Goal: Task Accomplishment & Management: Use online tool/utility

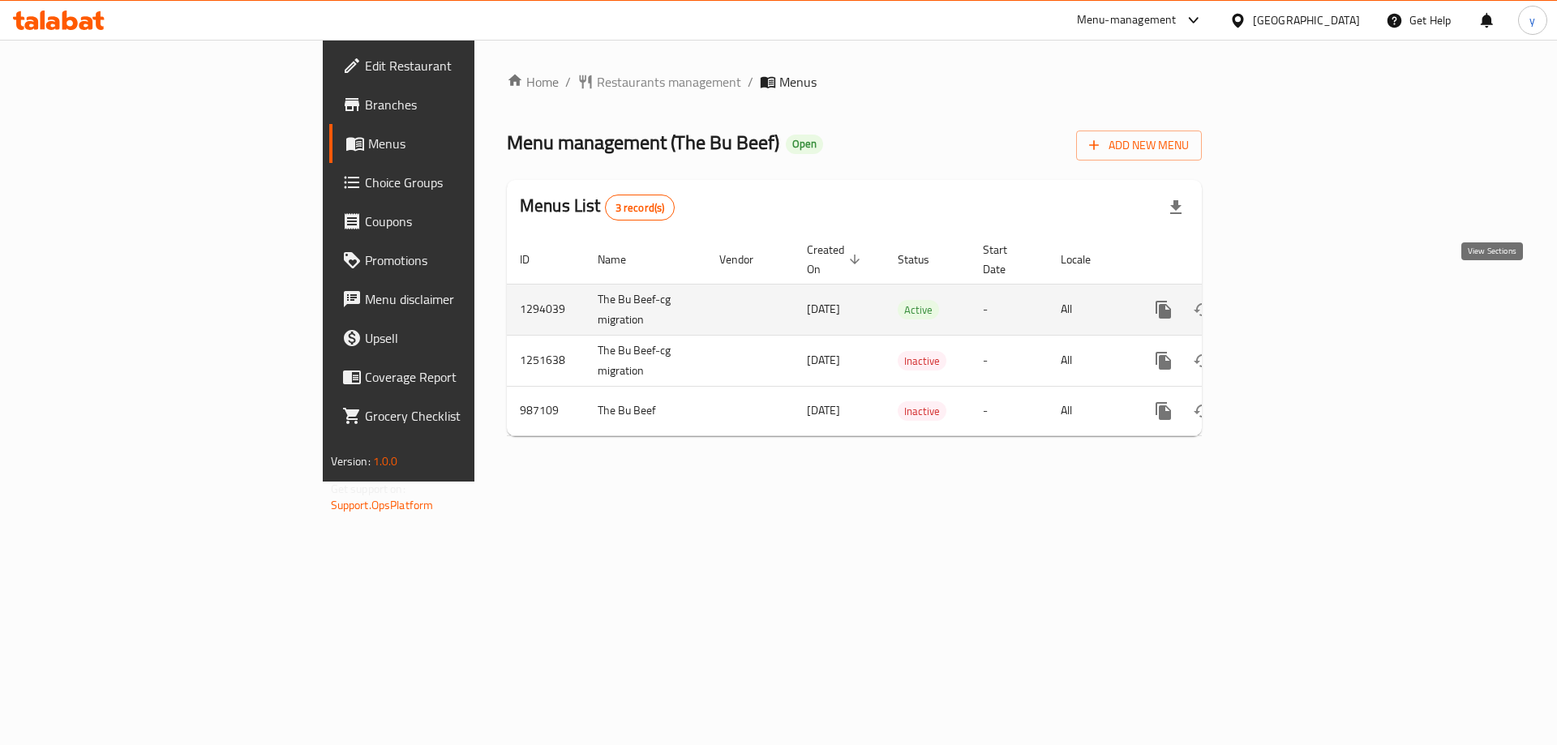
click at [1290, 300] on icon "enhanced table" at bounding box center [1279, 309] width 19 height 19
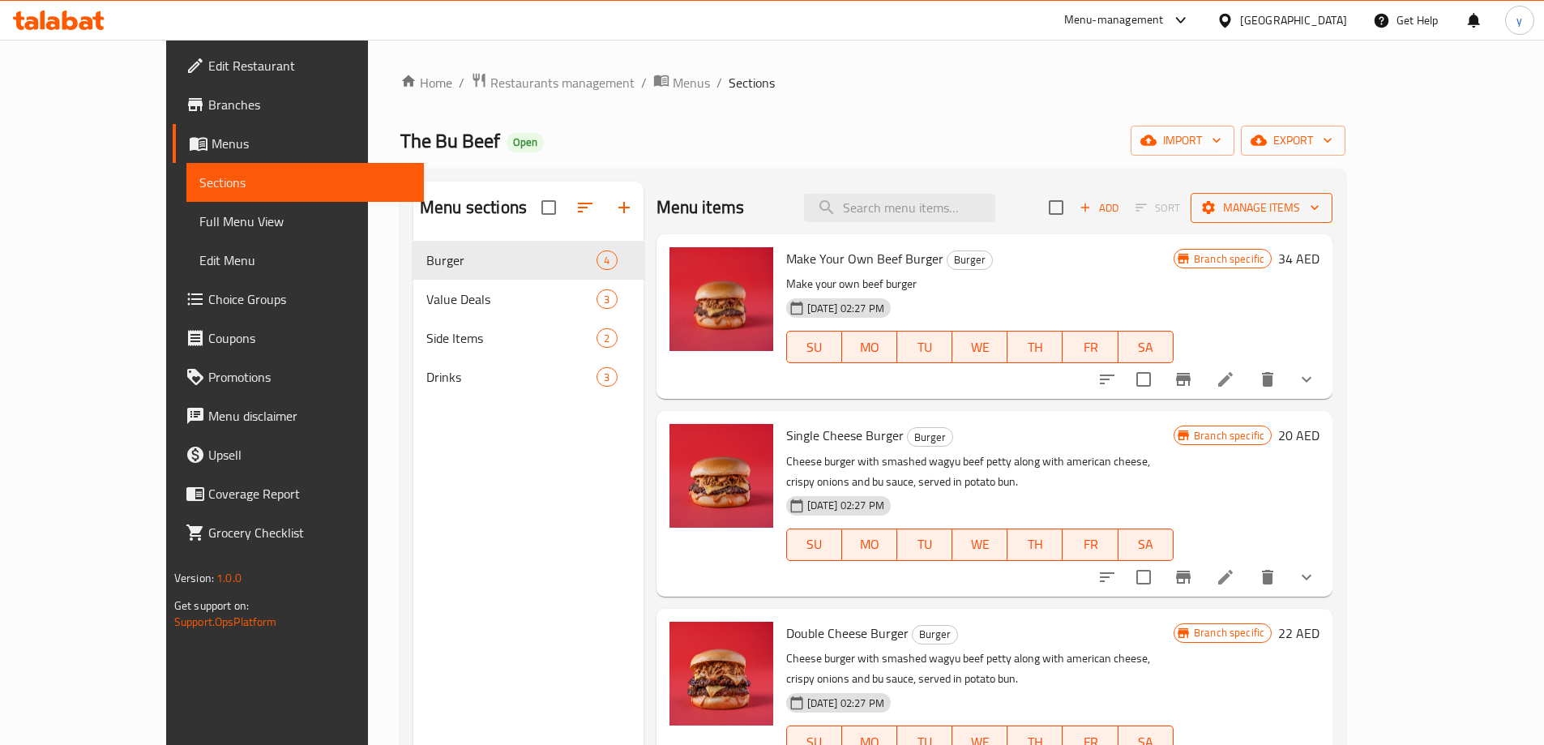
click at [1320, 210] on span "Manage items" at bounding box center [1262, 208] width 116 height 20
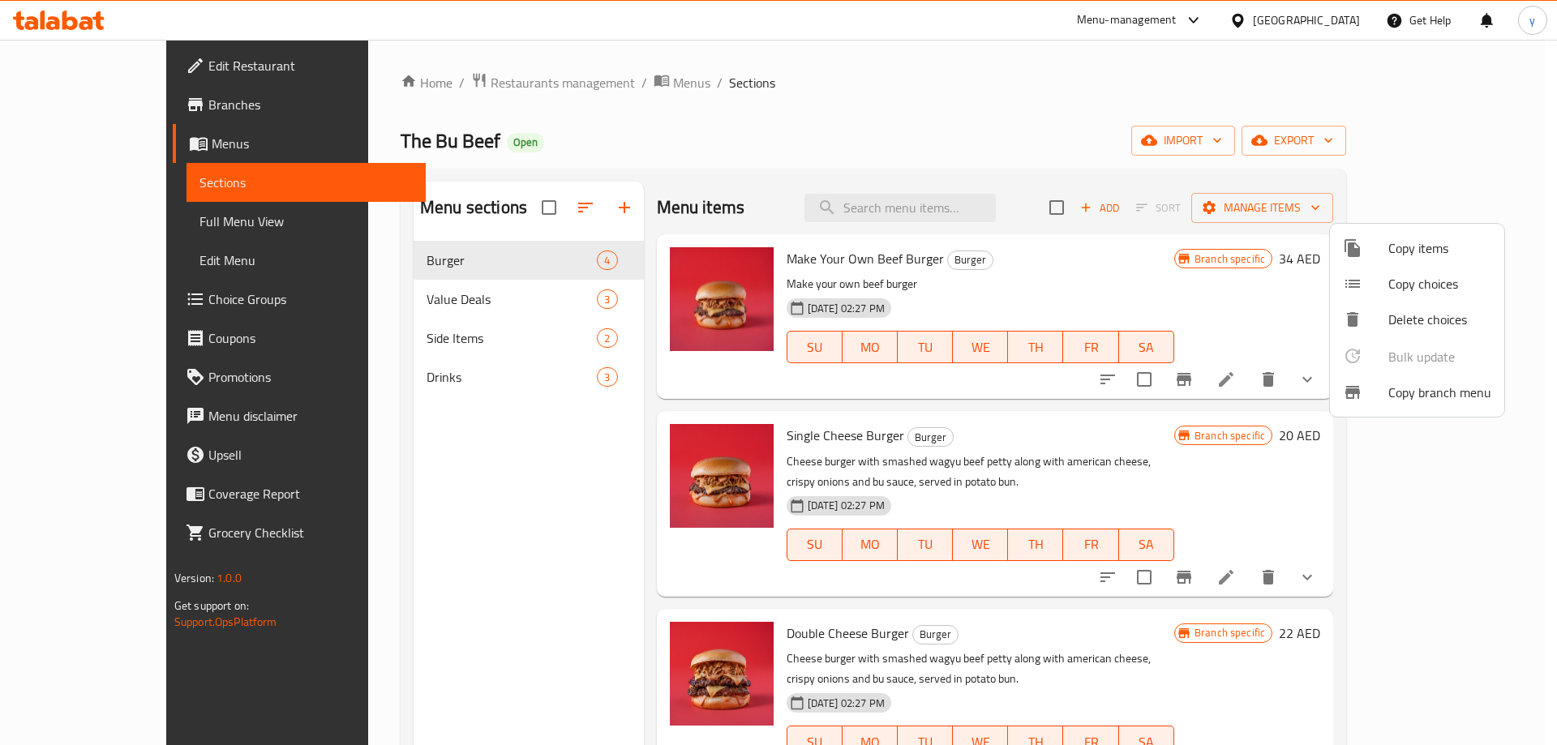
click at [1421, 395] on span "Copy branch menu" at bounding box center [1439, 392] width 103 height 19
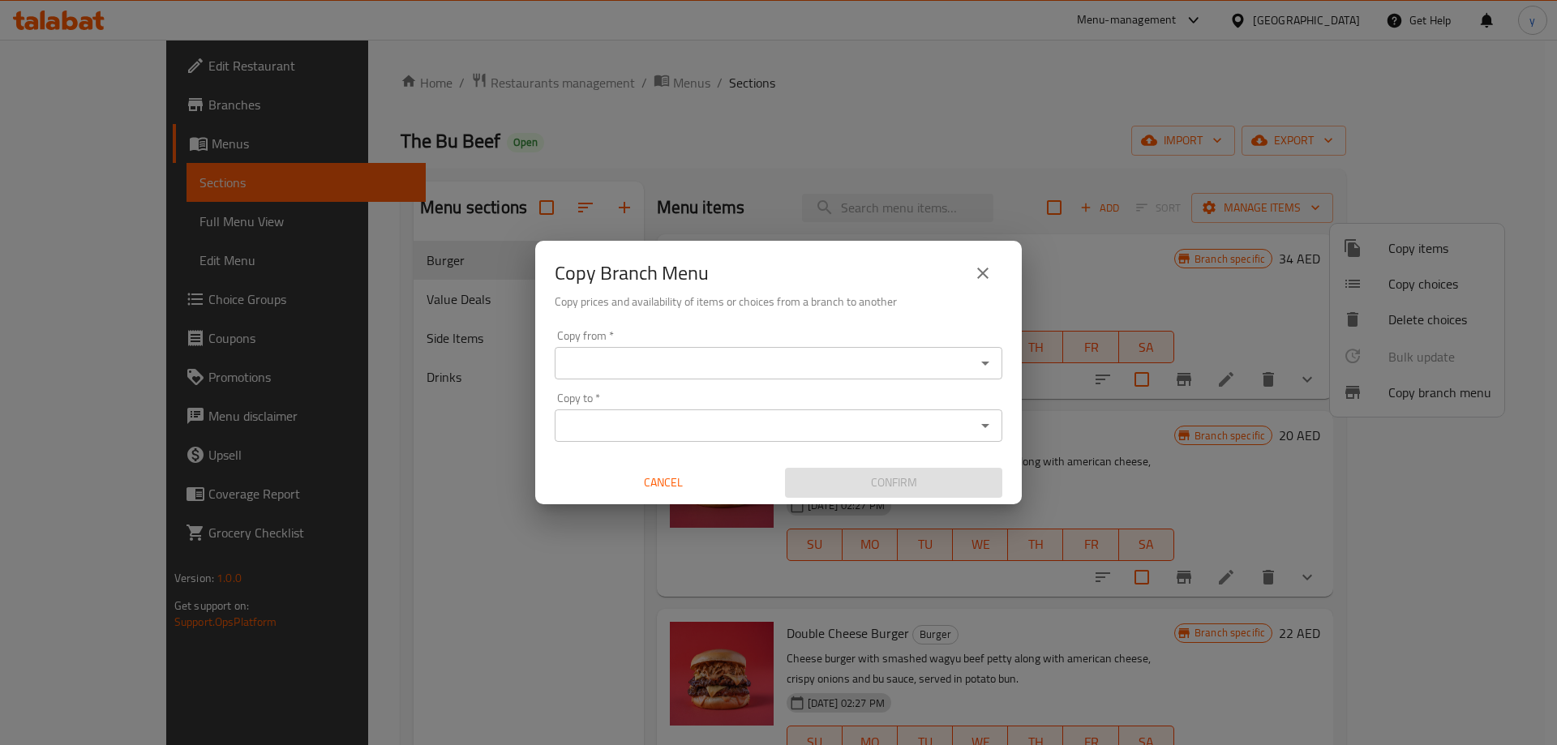
click at [993, 356] on icon "Open" at bounding box center [984, 362] width 19 height 19
click at [988, 361] on icon "Open" at bounding box center [984, 362] width 19 height 19
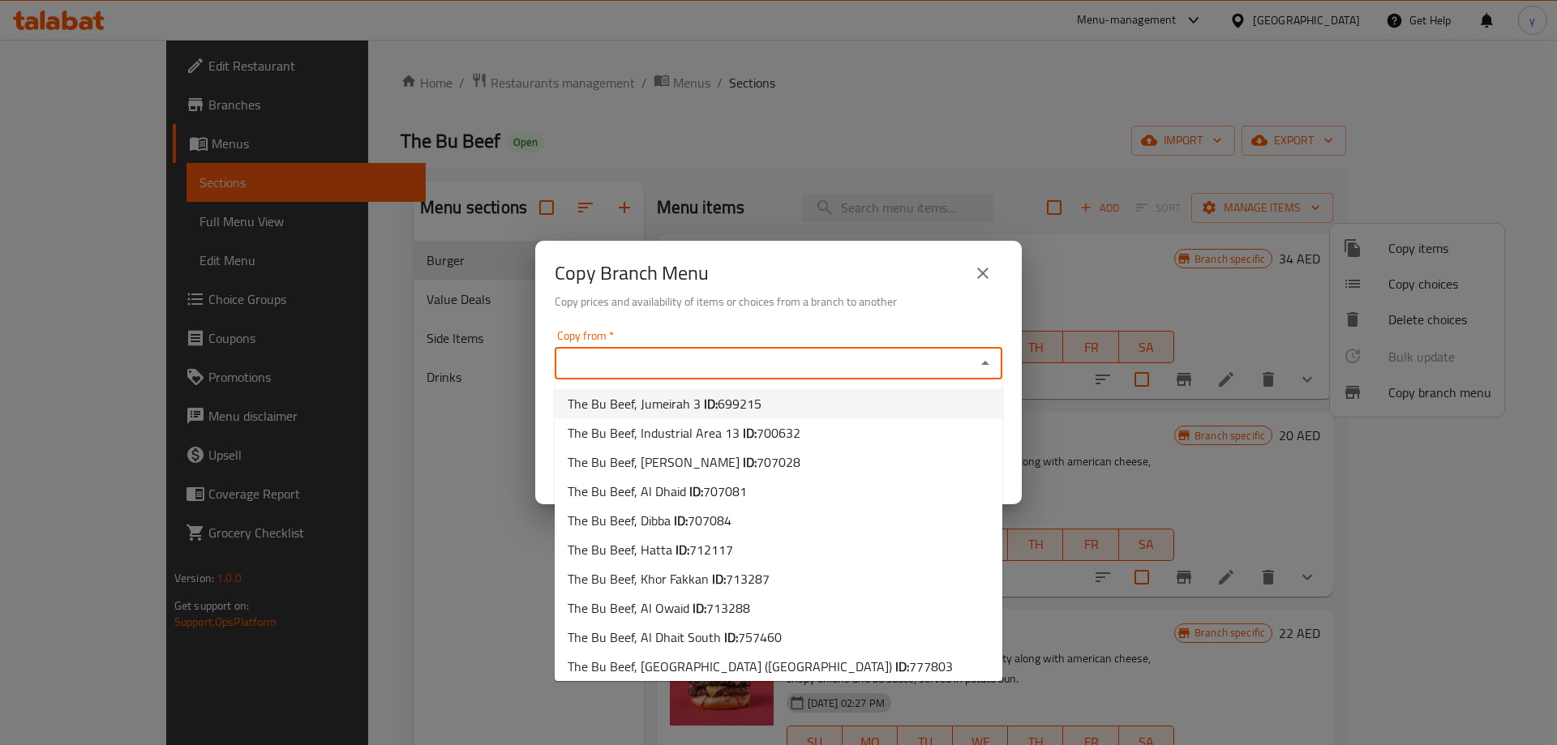
click at [740, 402] on span "699215" at bounding box center [739, 404] width 44 height 24
type input "The Bu Beef, Jumeirah 3"
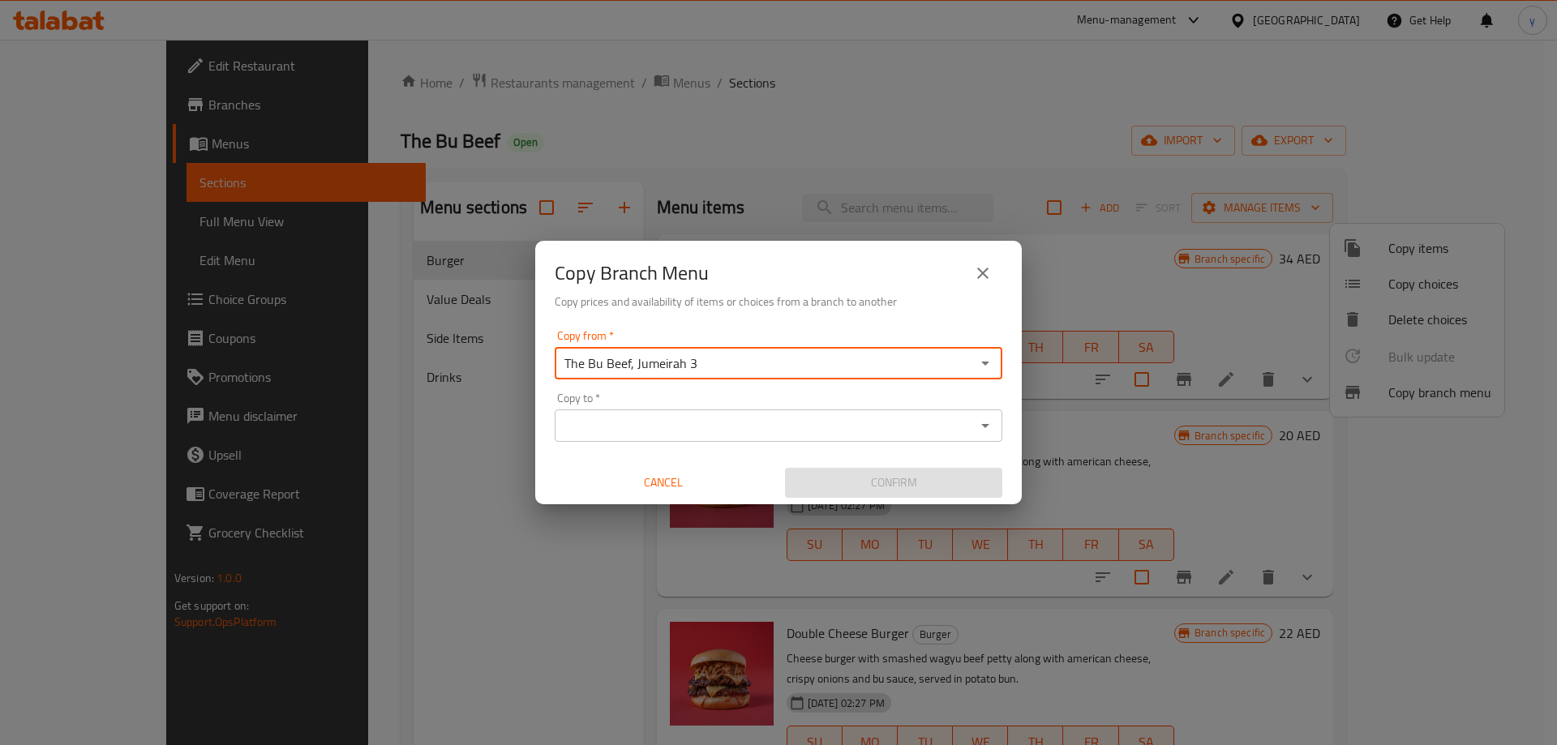
click at [992, 426] on icon "Open" at bounding box center [984, 425] width 19 height 19
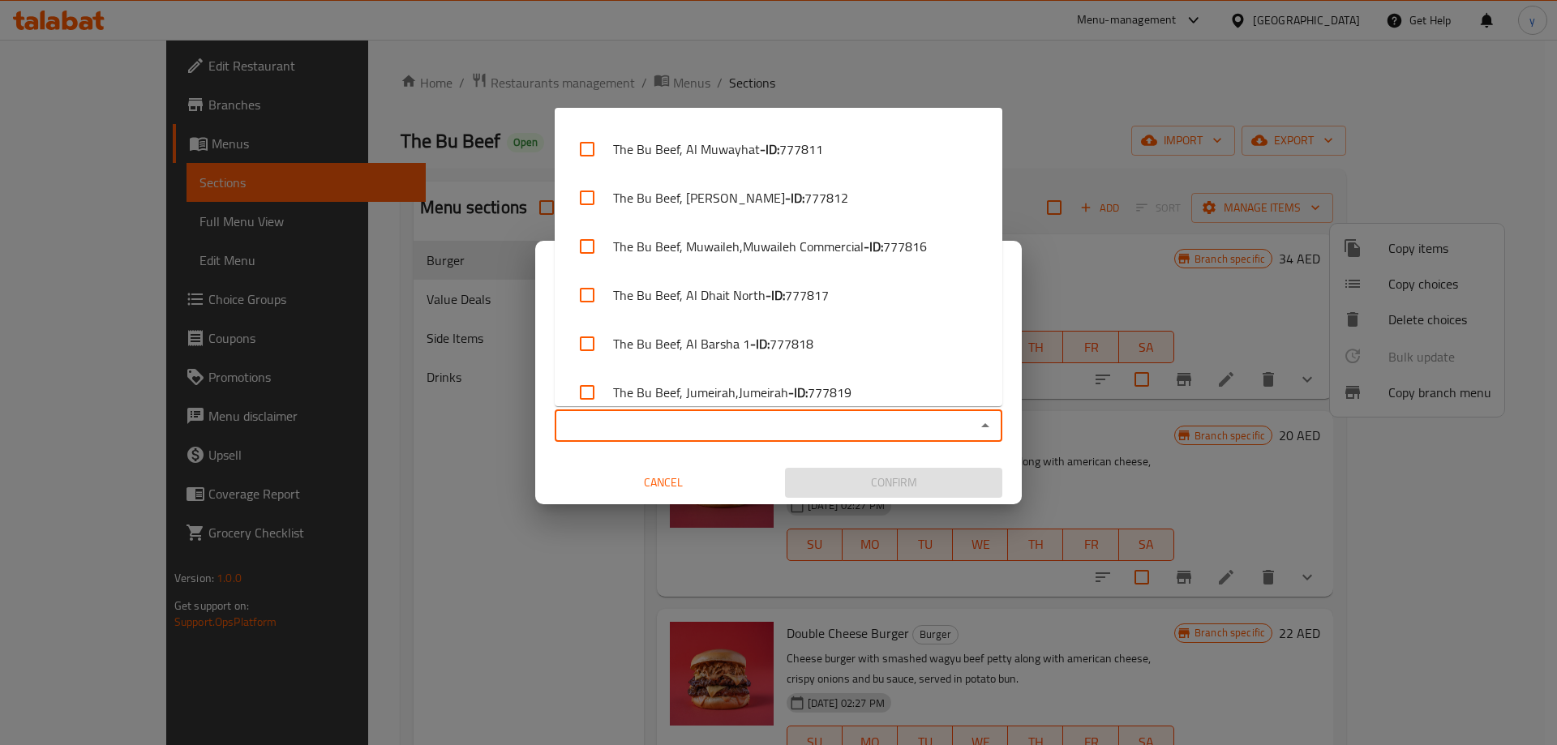
scroll to position [639, 0]
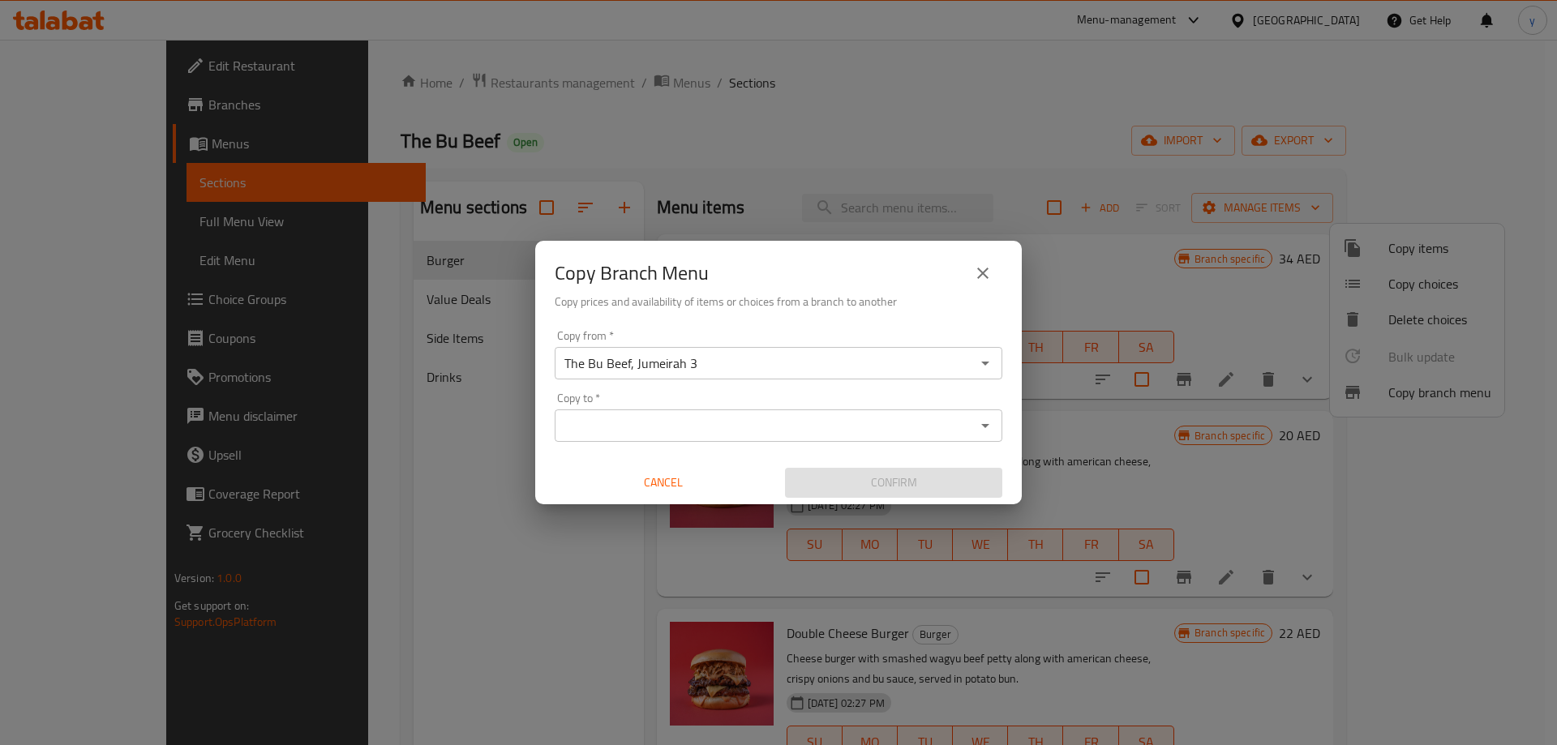
click at [985, 423] on icon "Open" at bounding box center [984, 425] width 19 height 19
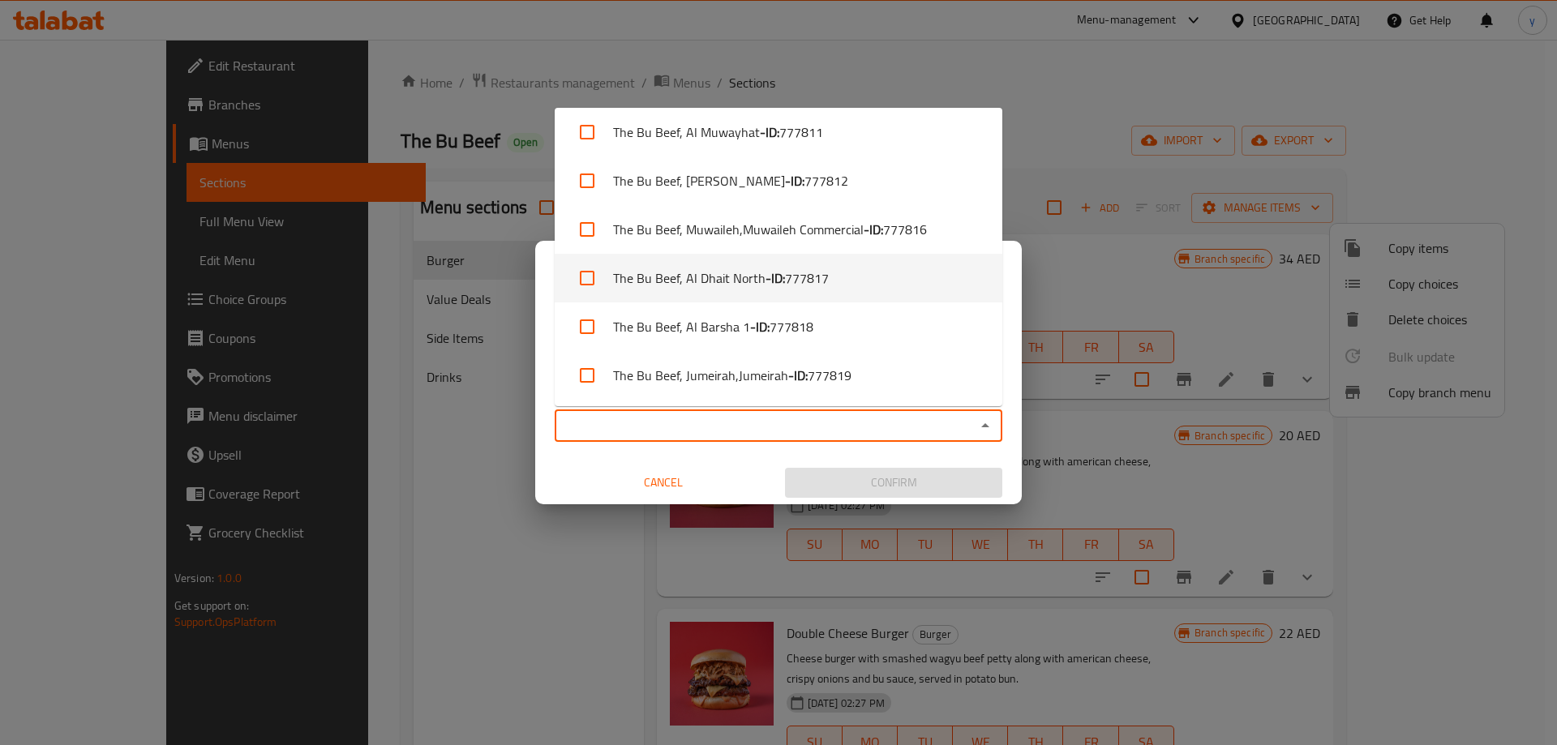
click at [791, 264] on li "The Bu Beef, Al Dhait North - ID: 777817" at bounding box center [778, 278] width 447 height 49
checkbox input "true"
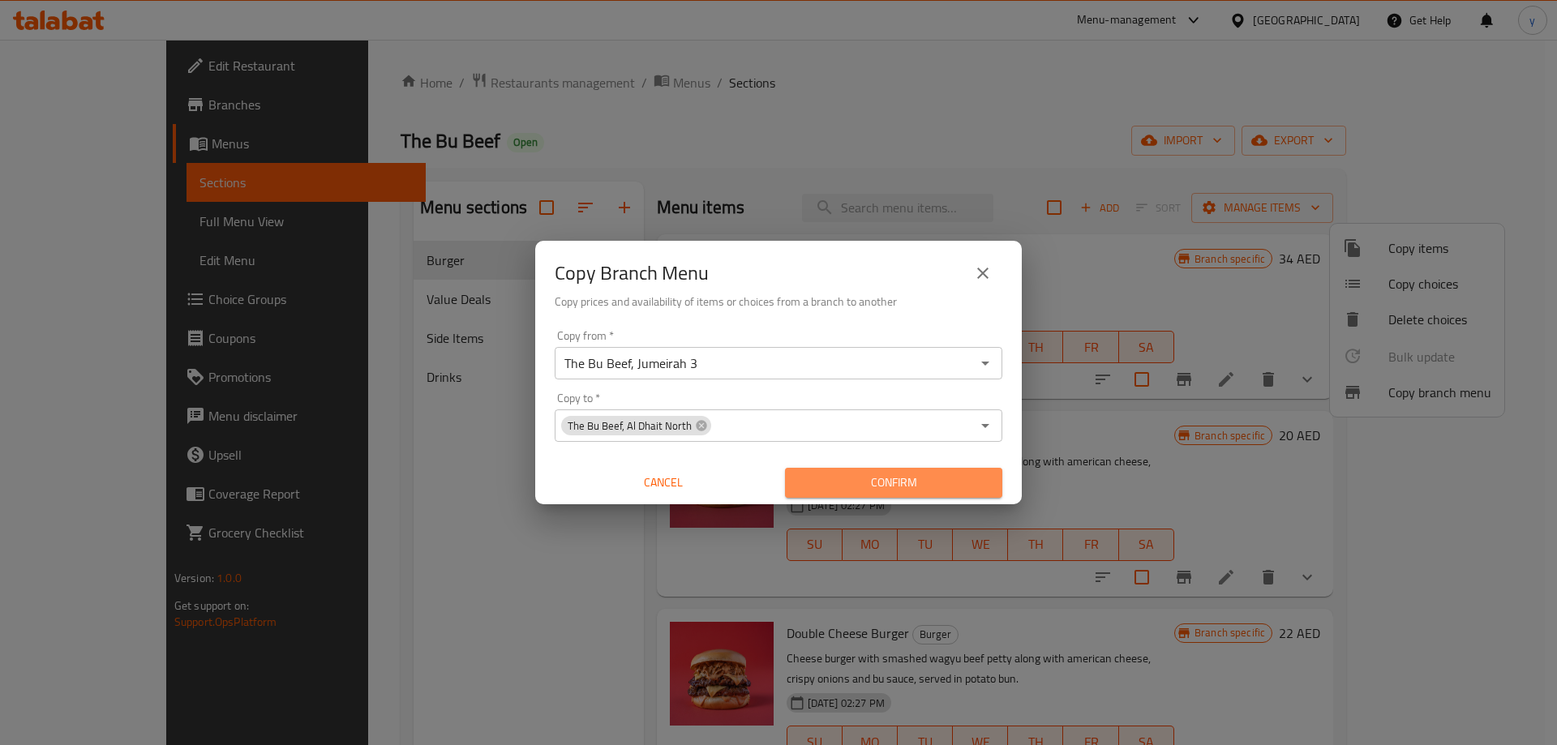
click at [889, 486] on span "Confirm" at bounding box center [893, 483] width 191 height 20
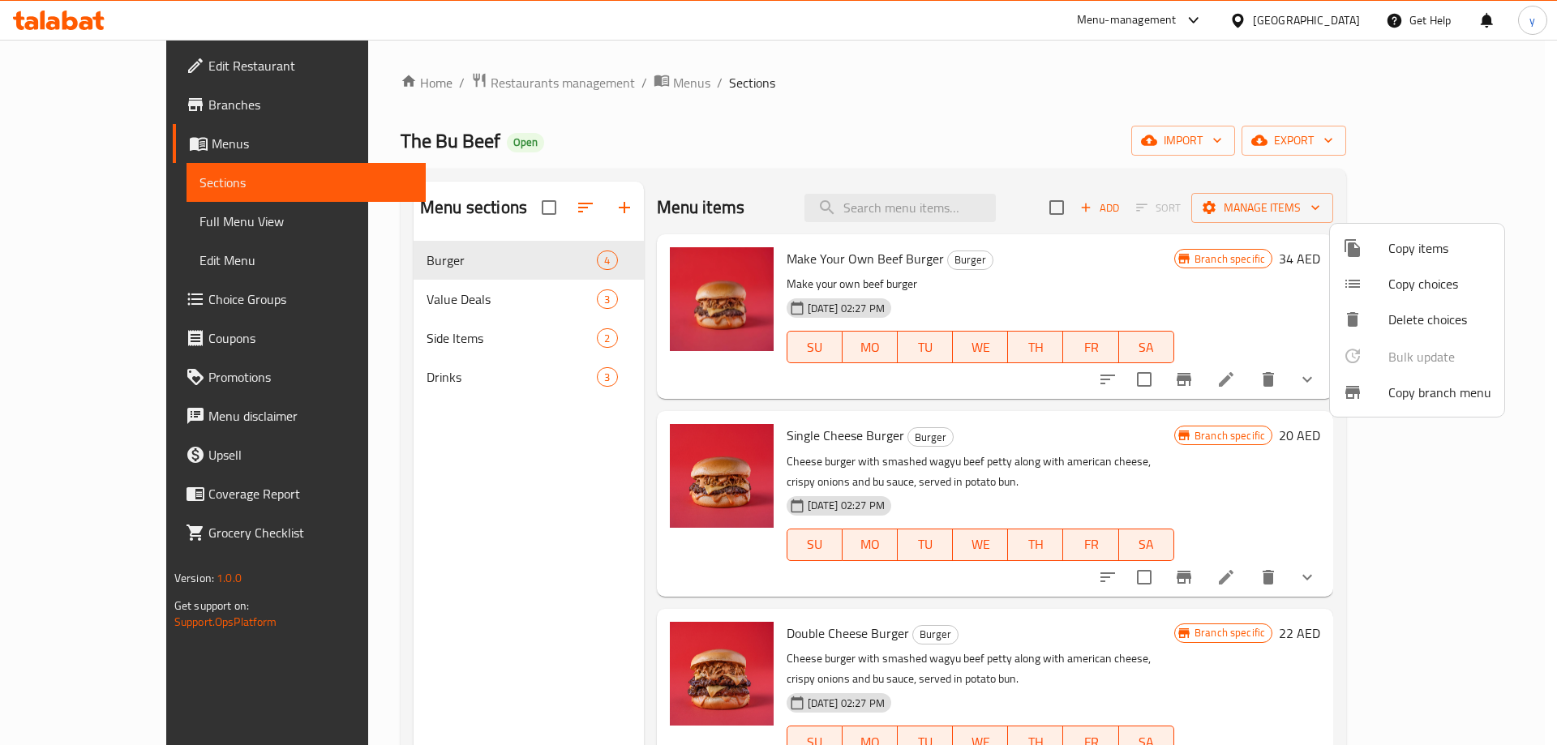
click at [93, 118] on div at bounding box center [778, 372] width 1557 height 745
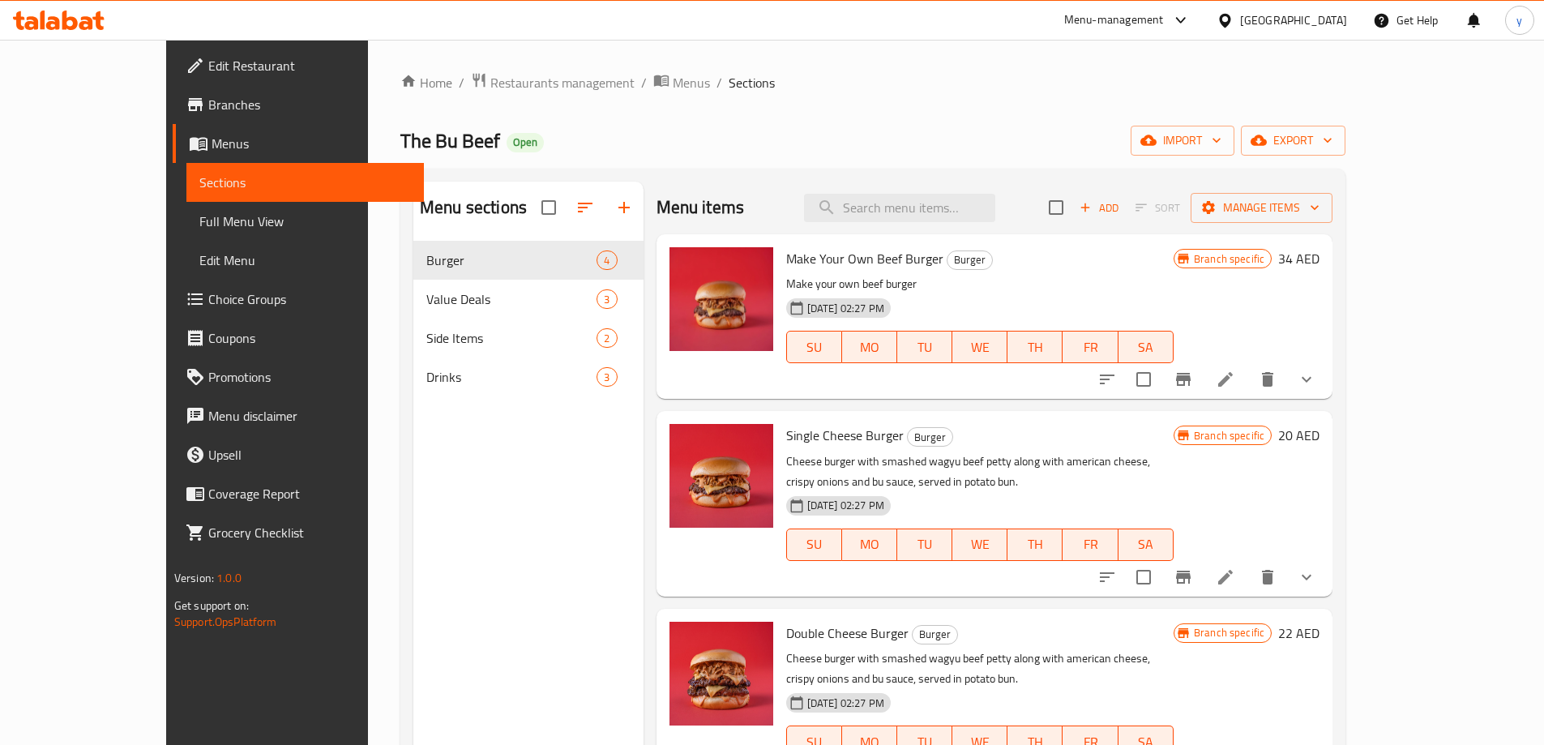
click at [208, 110] on span "Branches" at bounding box center [309, 104] width 203 height 19
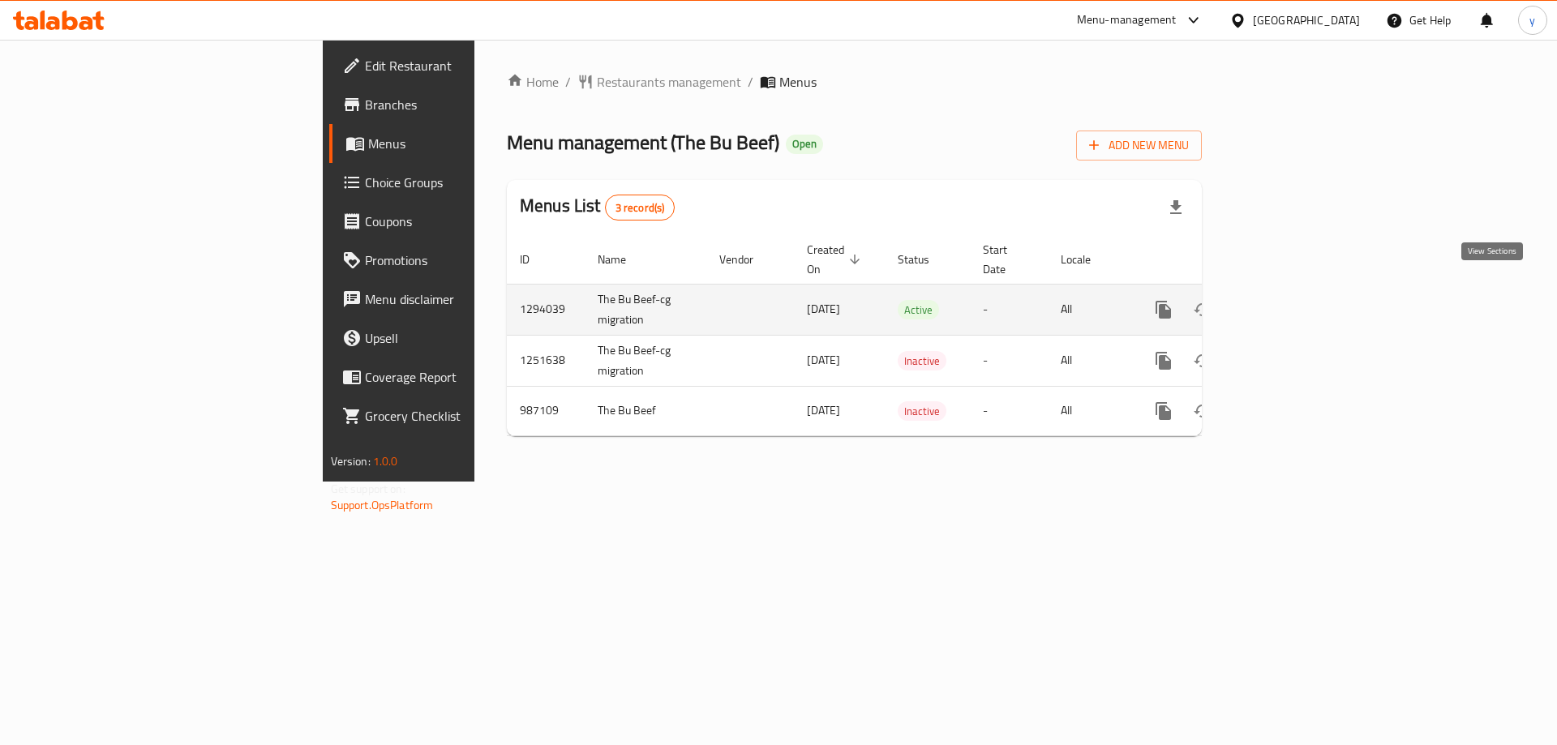
click at [1287, 302] on icon "enhanced table" at bounding box center [1280, 309] width 15 height 15
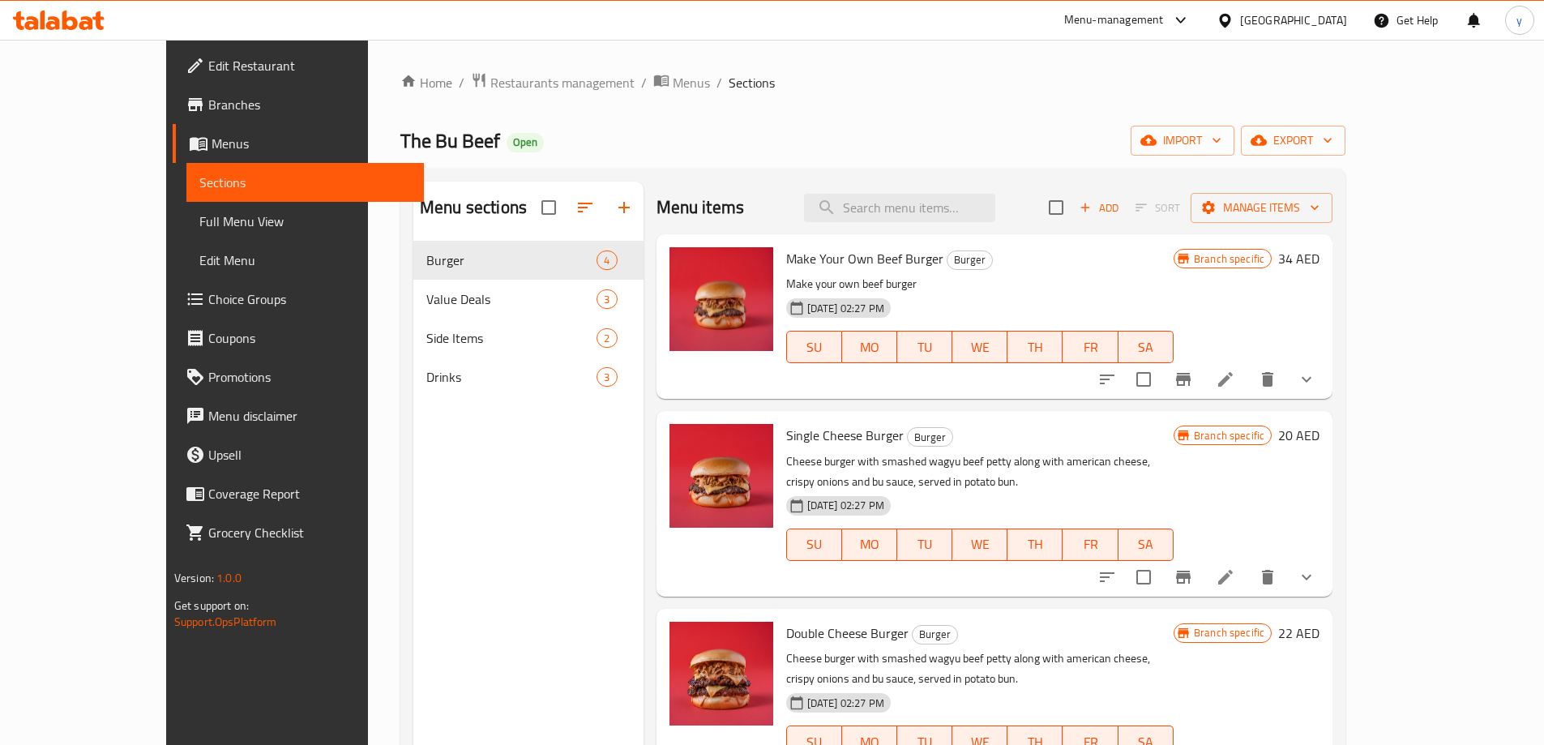
click at [199, 227] on span "Full Menu View" at bounding box center [305, 221] width 212 height 19
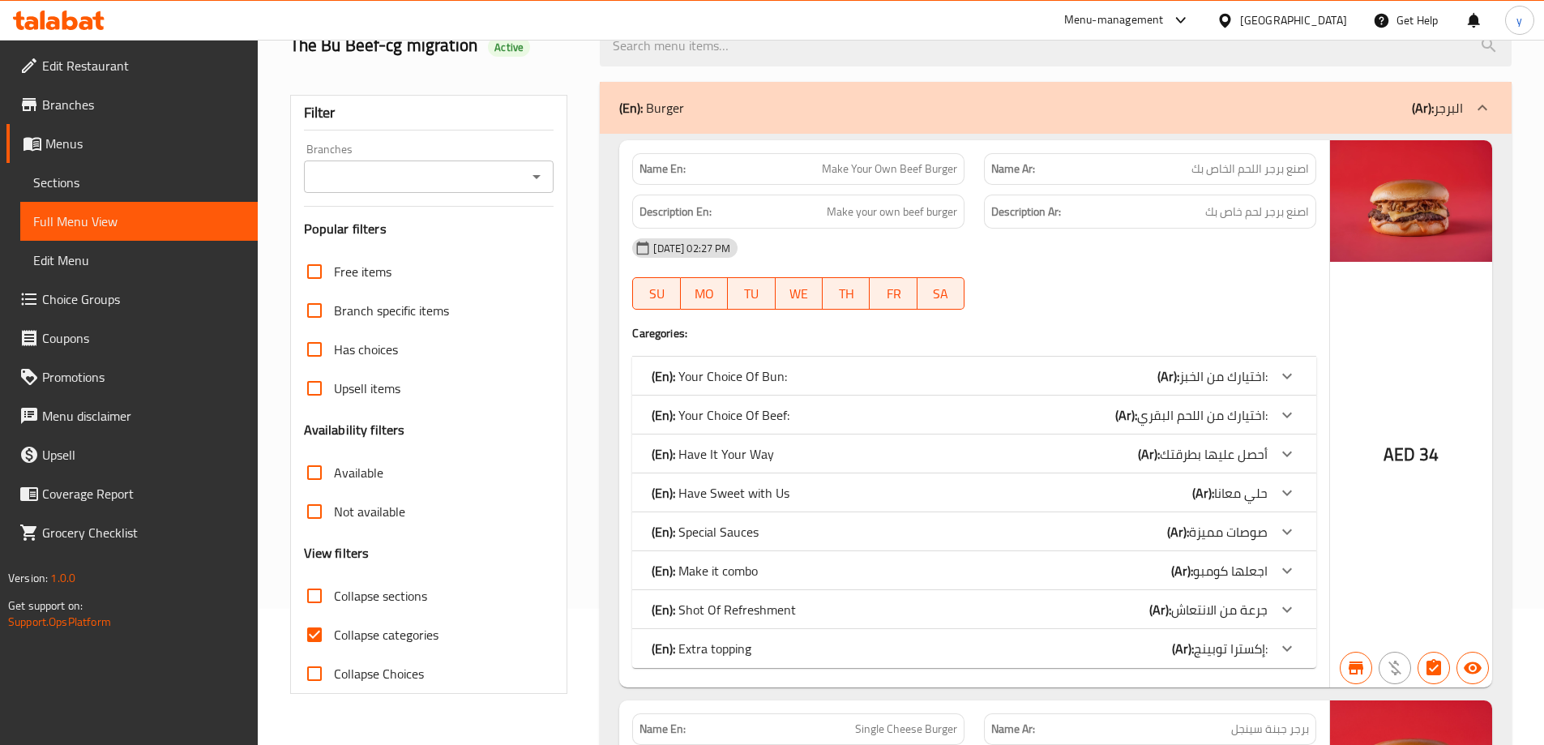
scroll to position [162, 0]
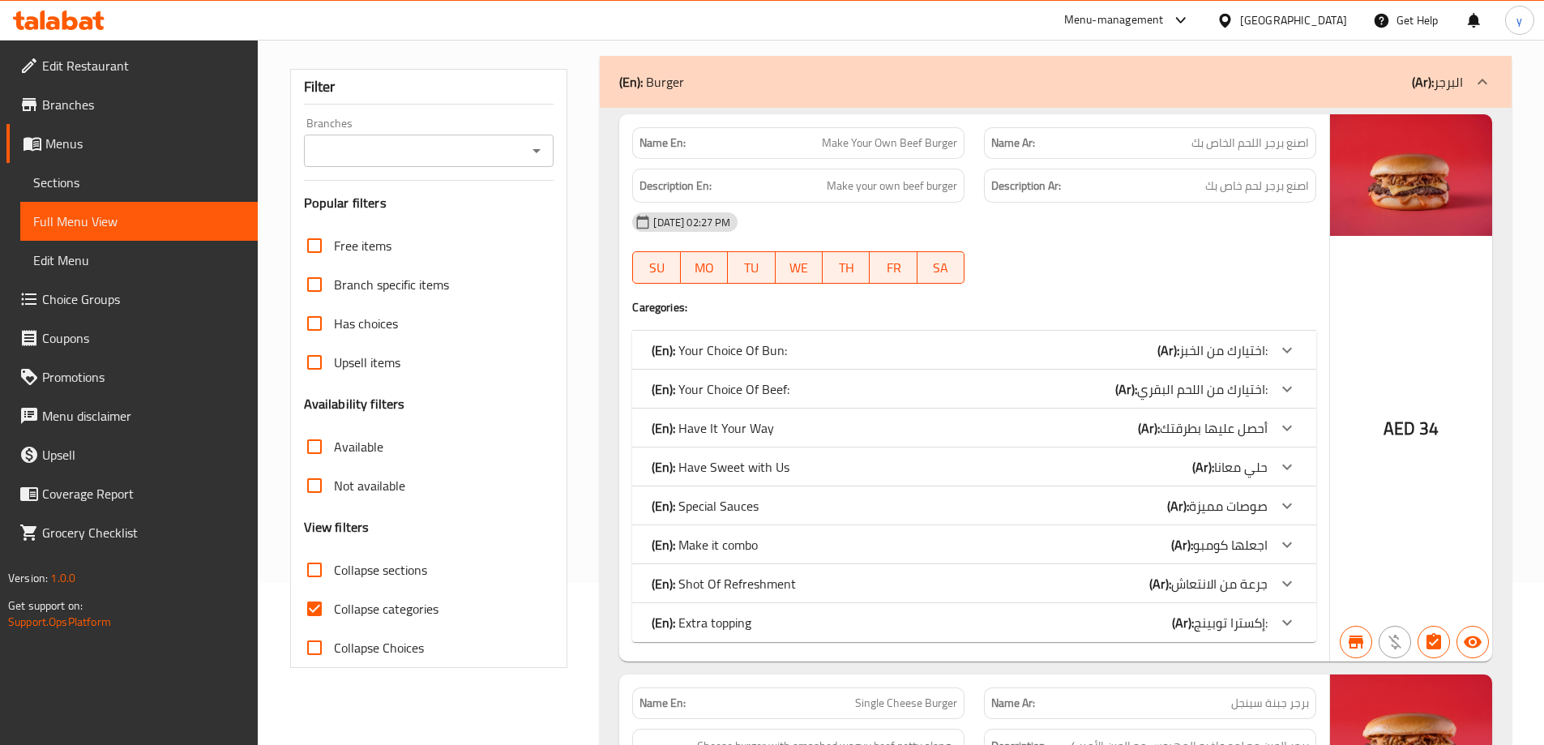
click at [371, 610] on span "Collapse categories" at bounding box center [386, 608] width 105 height 19
click at [334, 610] on input "Collapse categories" at bounding box center [314, 608] width 39 height 39
checkbox input "false"
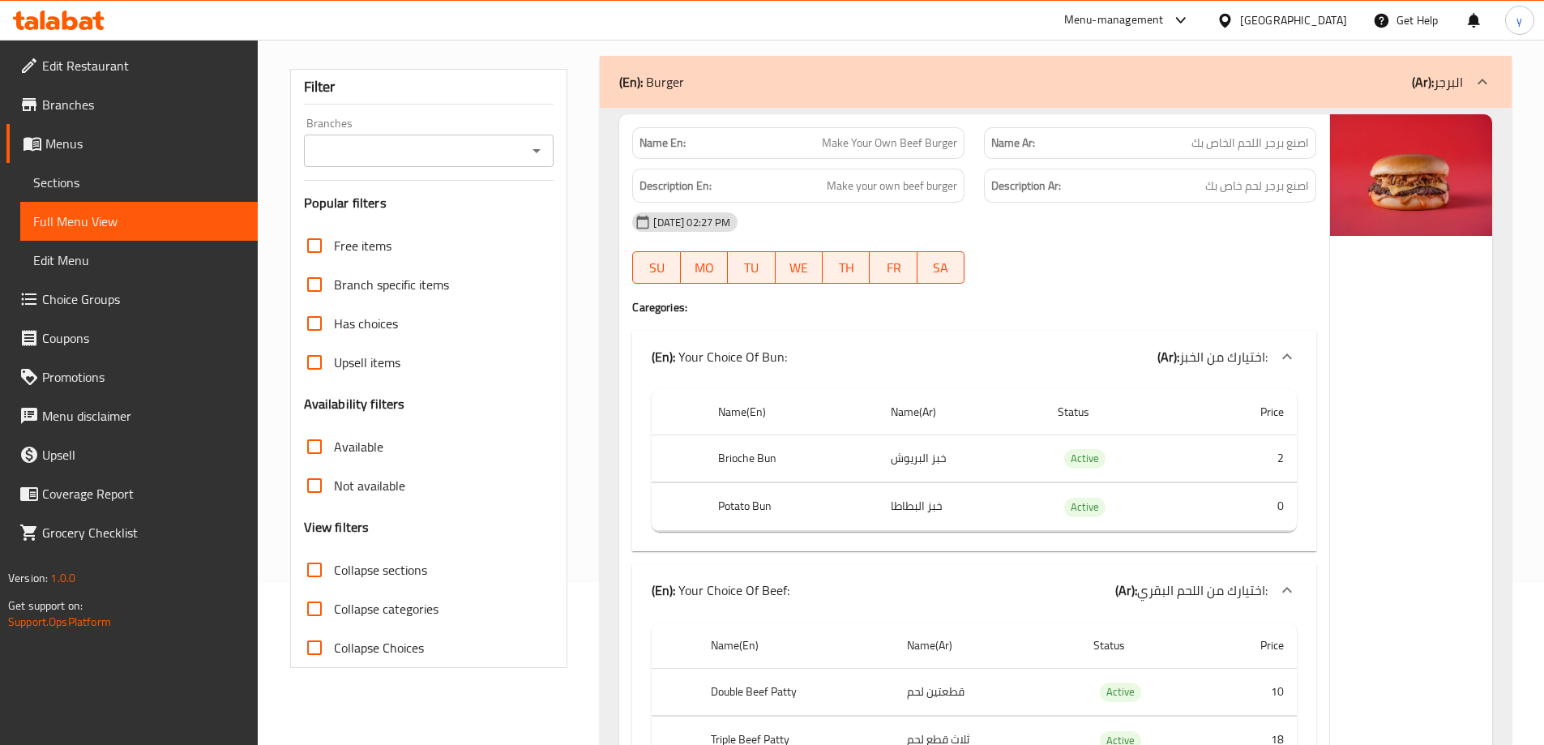
click at [544, 149] on icon "Open" at bounding box center [536, 150] width 19 height 19
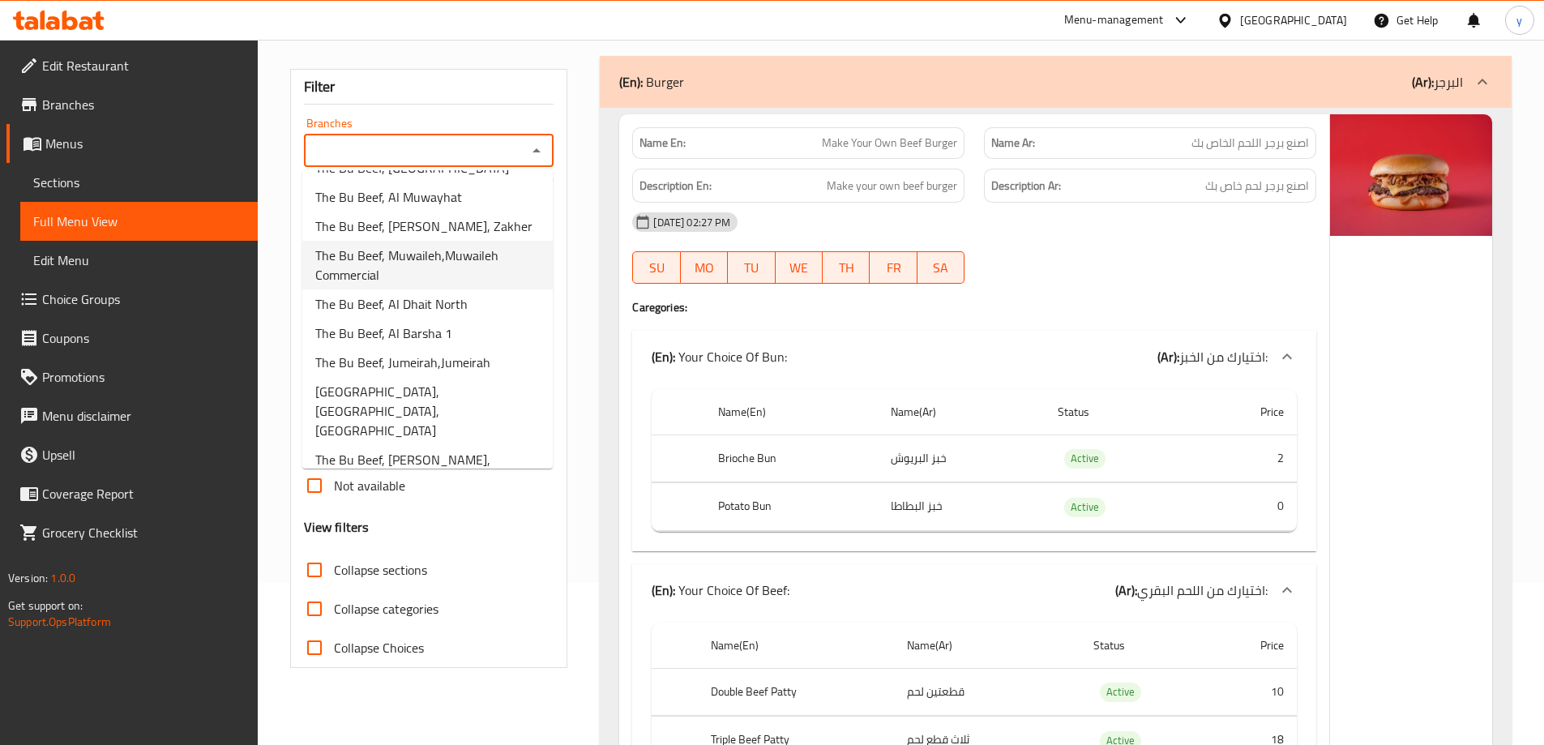
scroll to position [425, 0]
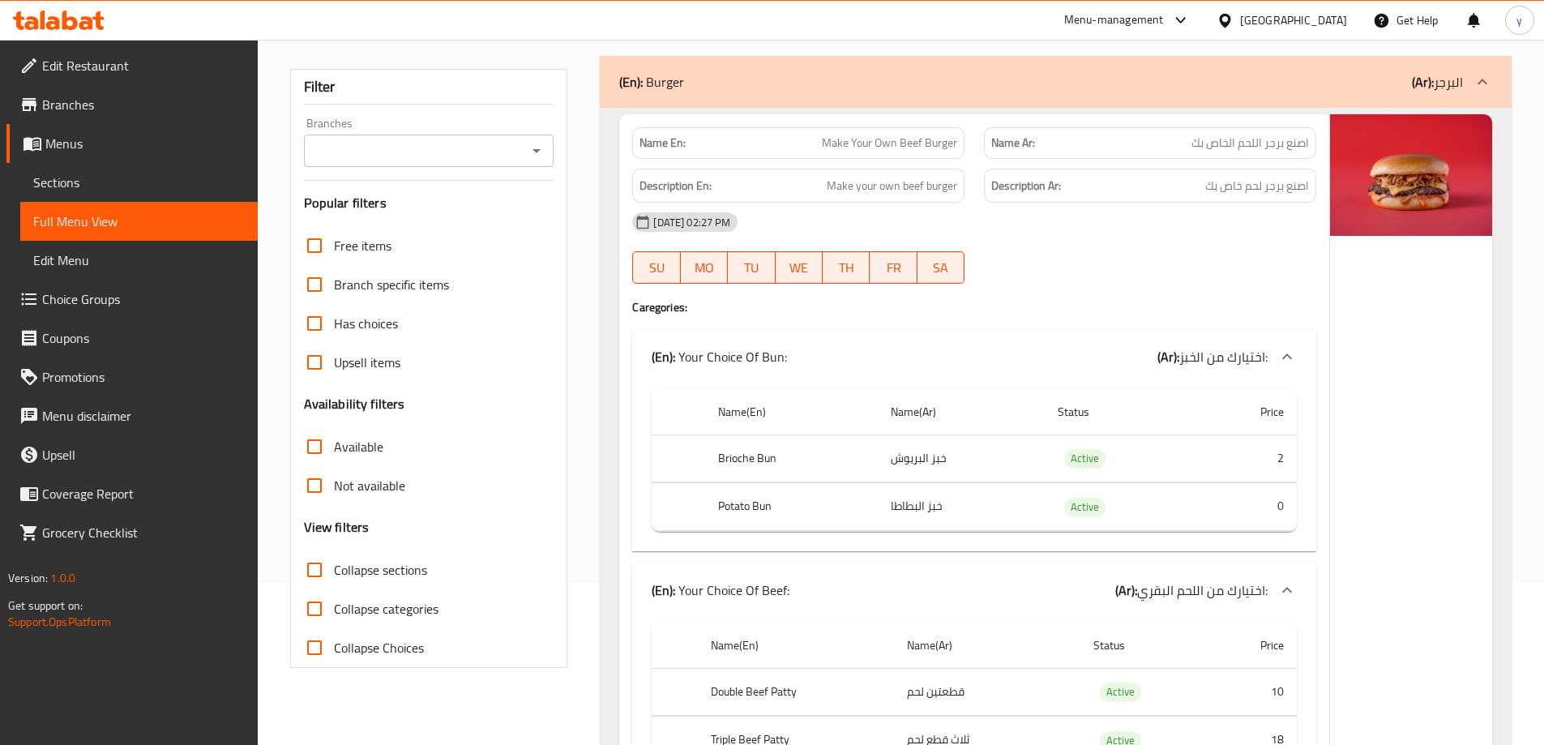
click at [539, 150] on icon "Open" at bounding box center [537, 151] width 8 height 4
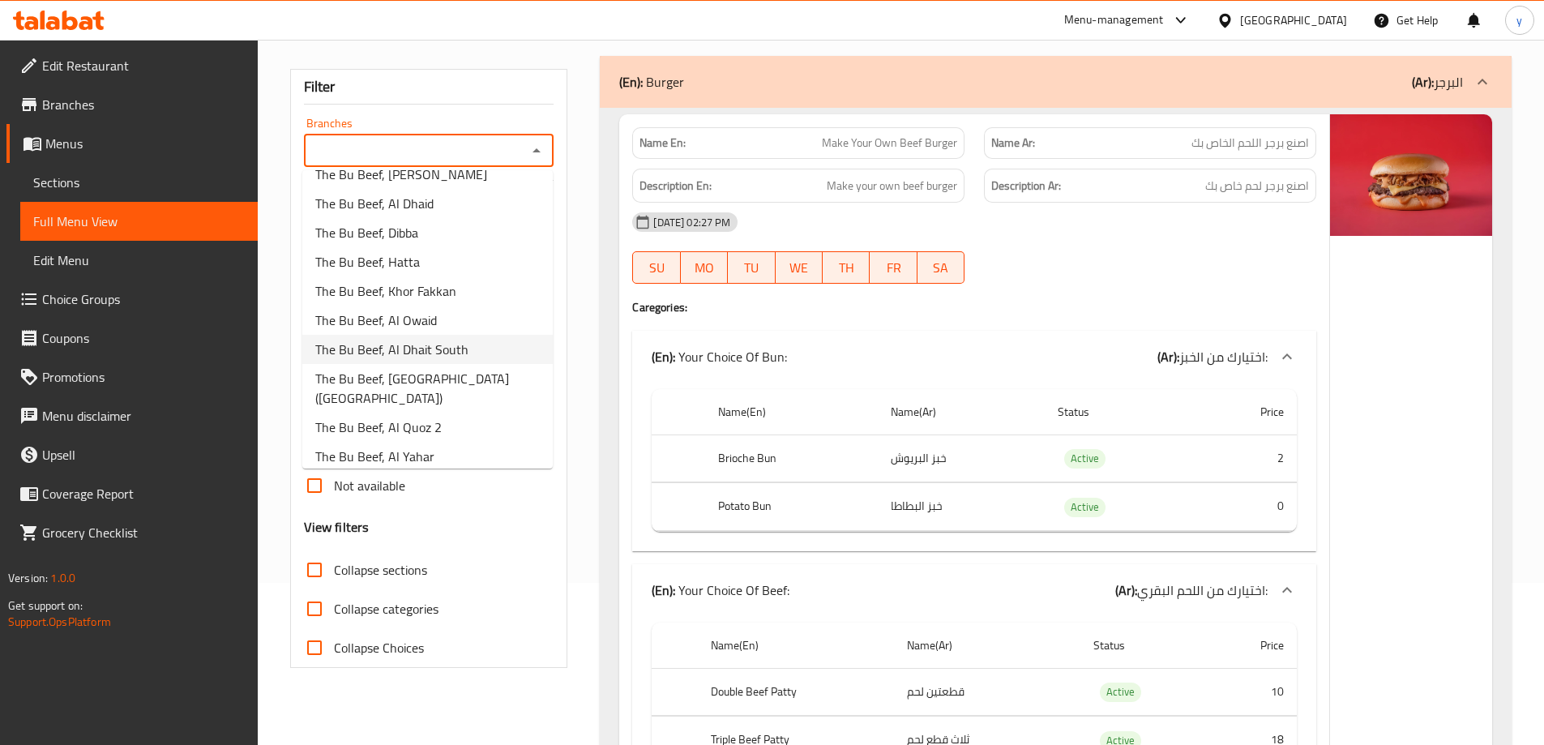
scroll to position [324, 0]
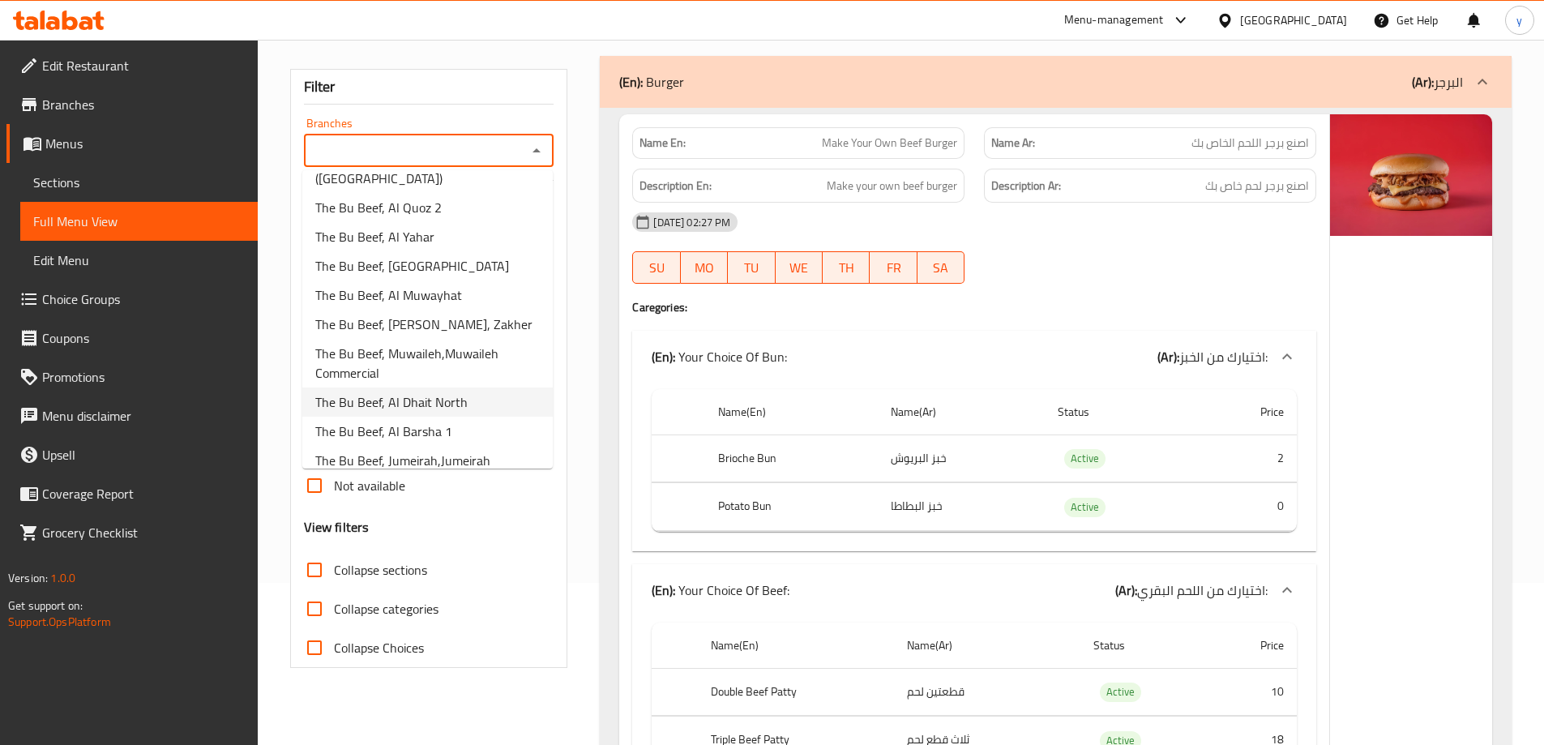
click at [436, 409] on span "The Bu Beef, Al Dhait North" at bounding box center [391, 401] width 152 height 19
type input "The Bu Beef, Al Dhait North"
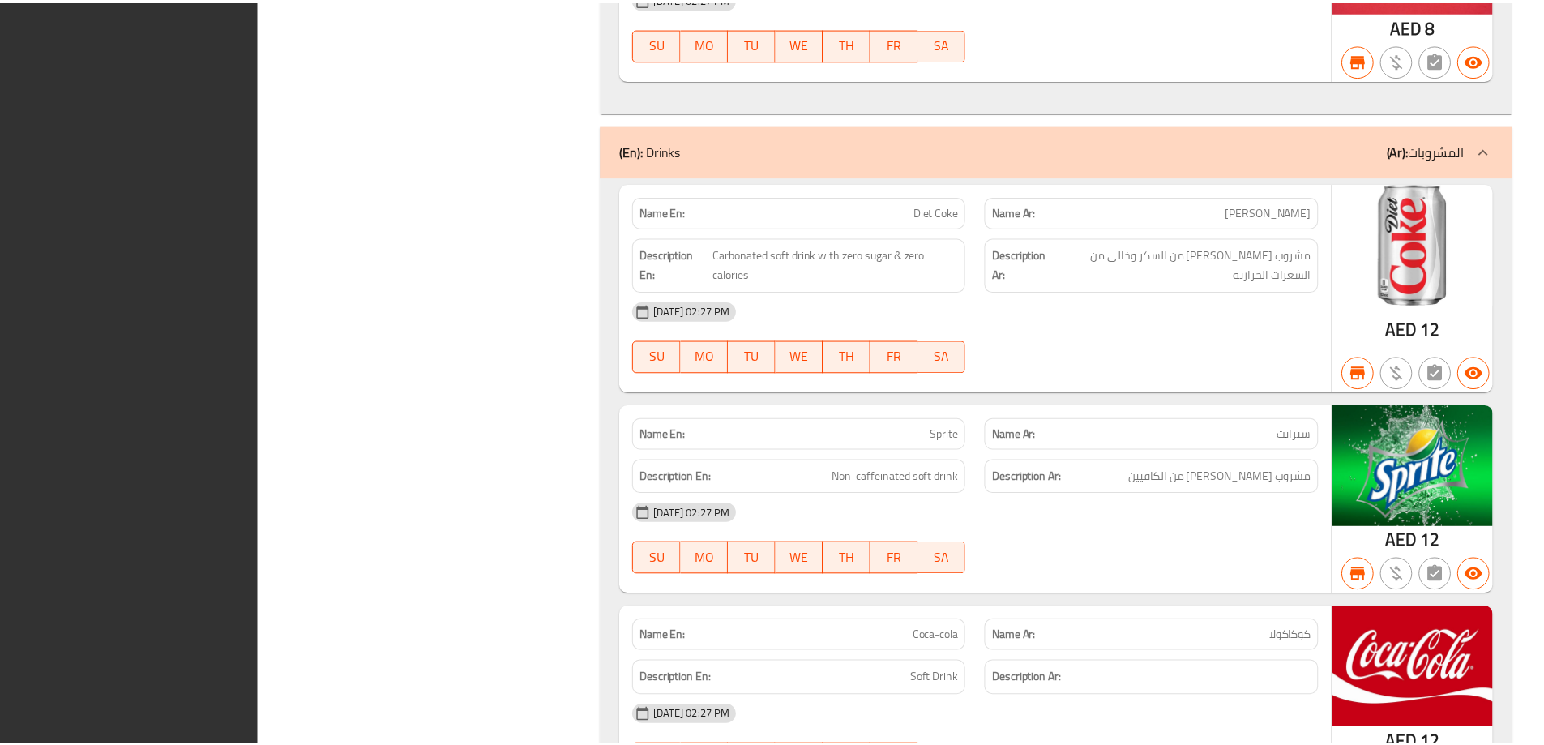
scroll to position [22215, 0]
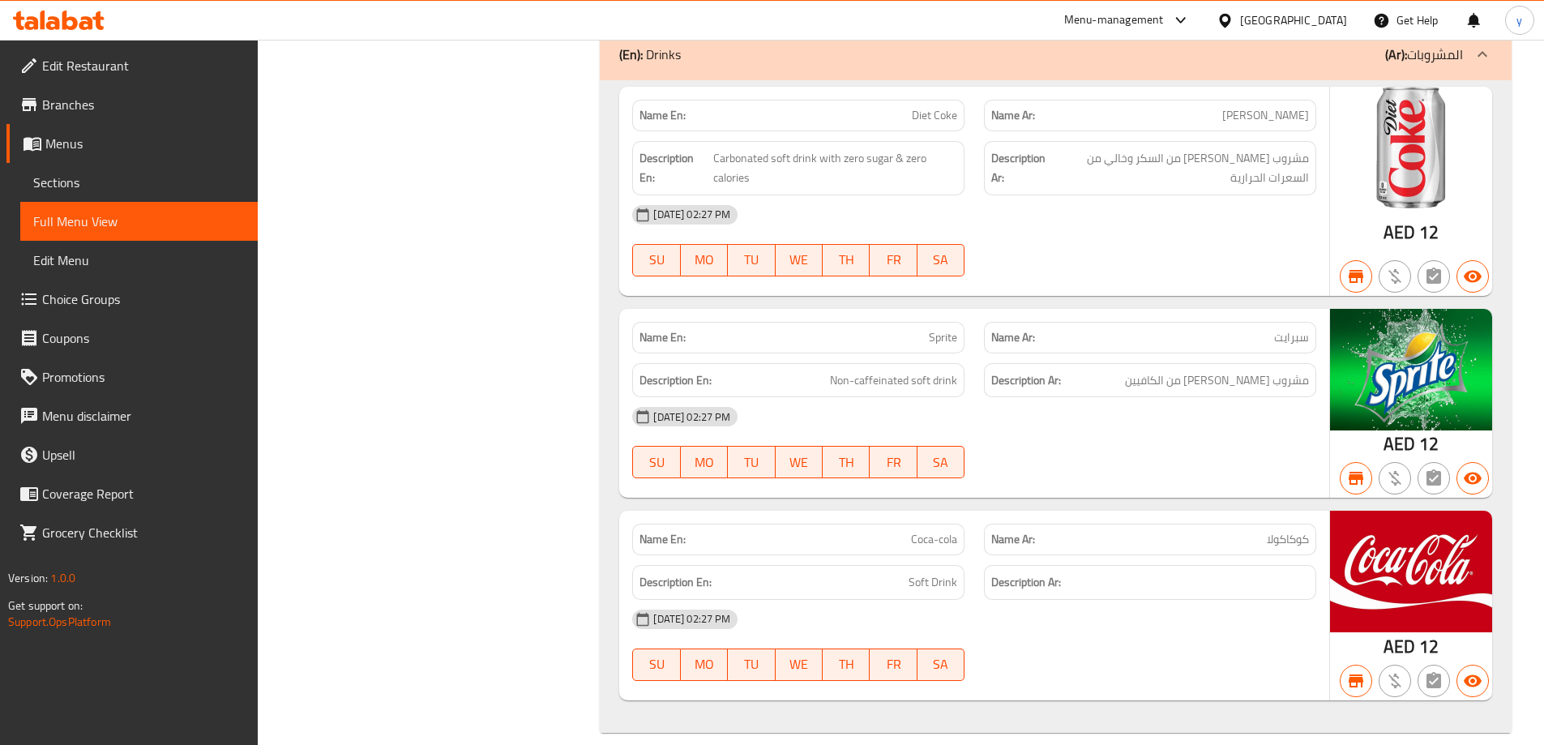
click at [71, 17] on icon at bounding box center [69, 20] width 15 height 19
